Goal: Go to known website: Access a specific website the user already knows

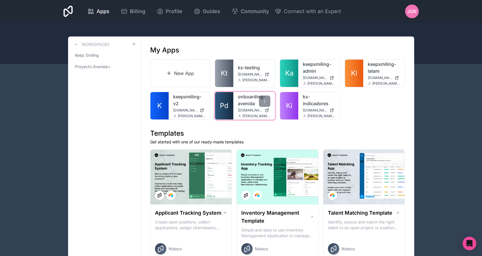
click at [250, 101] on link "onboarding-avenida" at bounding box center [254, 100] width 32 height 14
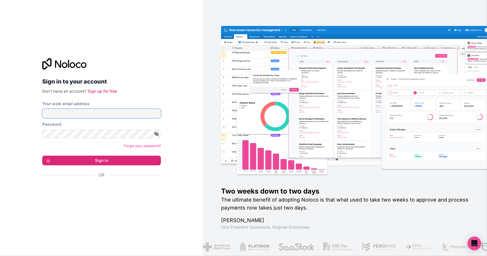
click at [109, 113] on input "Your work email address" at bounding box center [101, 113] width 119 height 9
type input "**********"
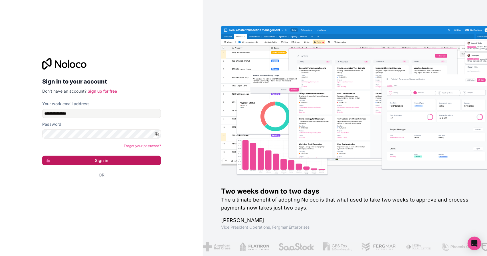
click at [118, 162] on button "Sign in" at bounding box center [101, 161] width 119 height 10
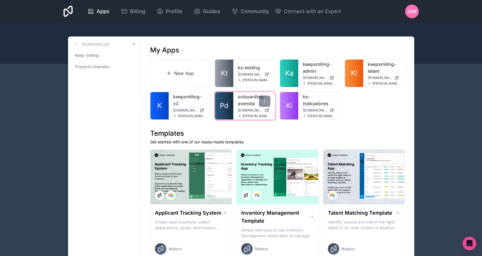
drag, startPoint x: 430, startPoint y: 1, endPoint x: 249, endPoint y: 98, distance: 205.3
click at [249, 98] on link "onboarding-avenida" at bounding box center [254, 100] width 32 height 14
